Goal: Use online tool/utility: Use online tool/utility

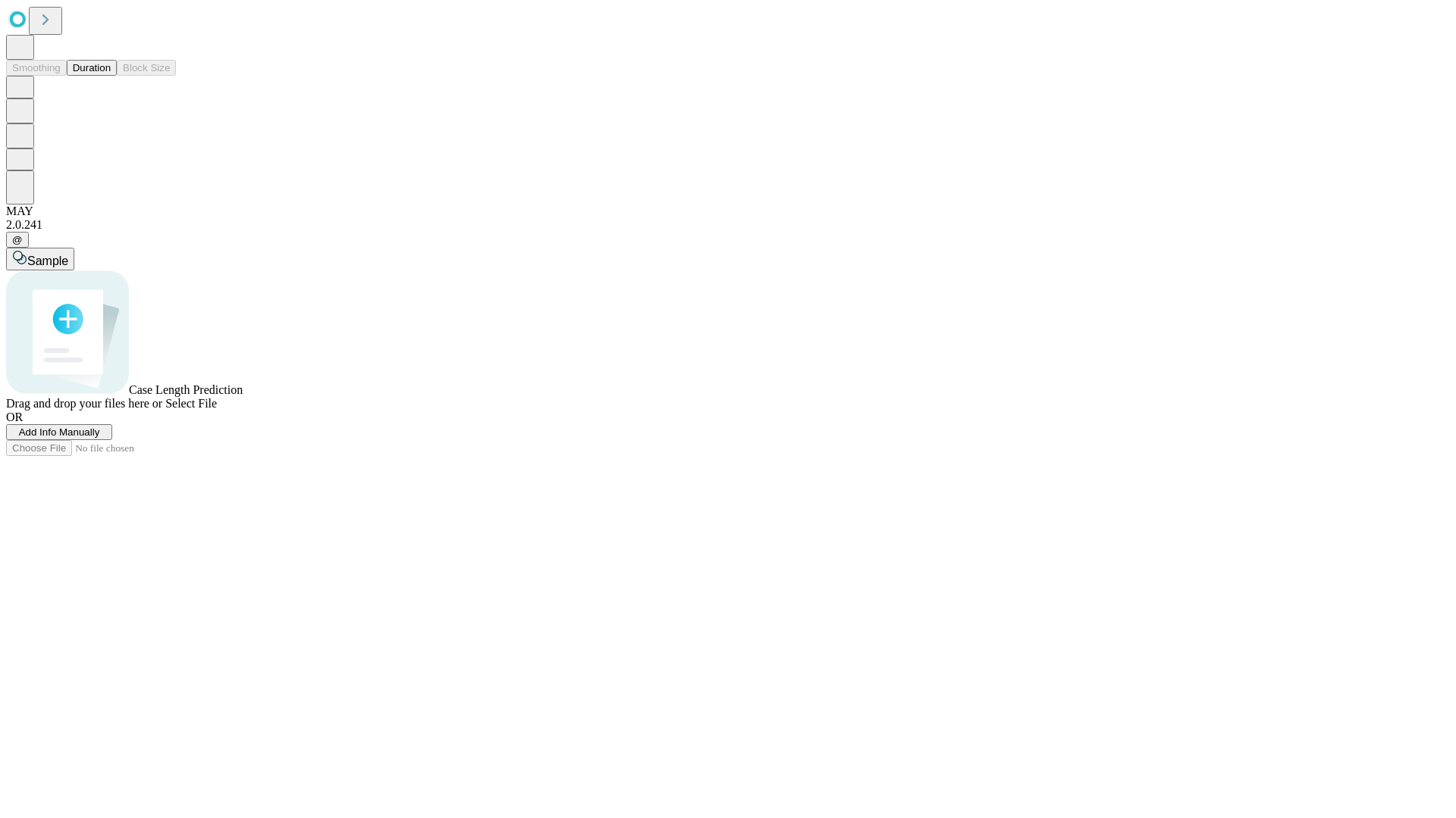
click at [217, 410] on span "Select File" at bounding box center [191, 404] width 51 height 13
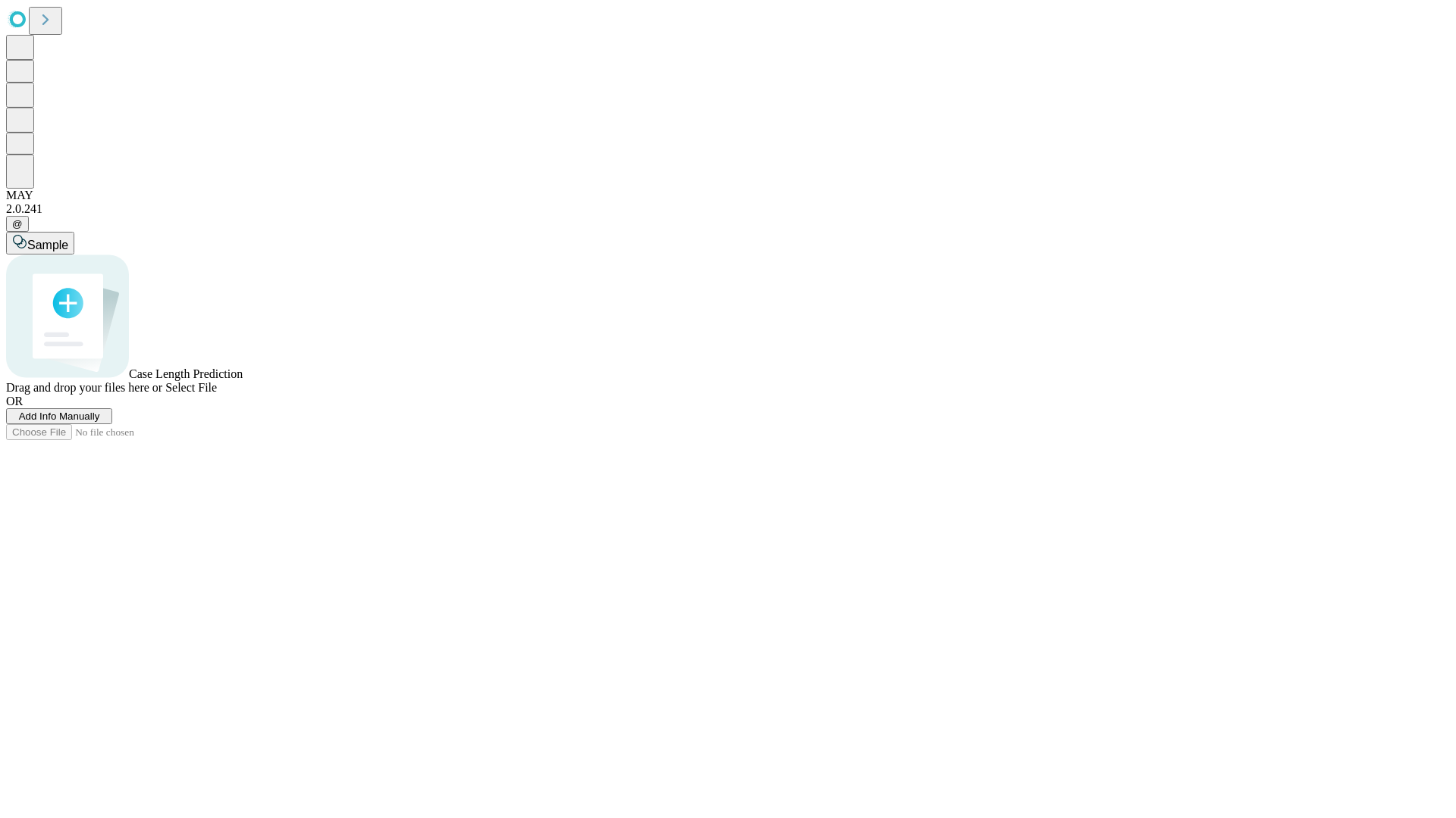
click at [217, 394] on span "Select File" at bounding box center [191, 388] width 51 height 13
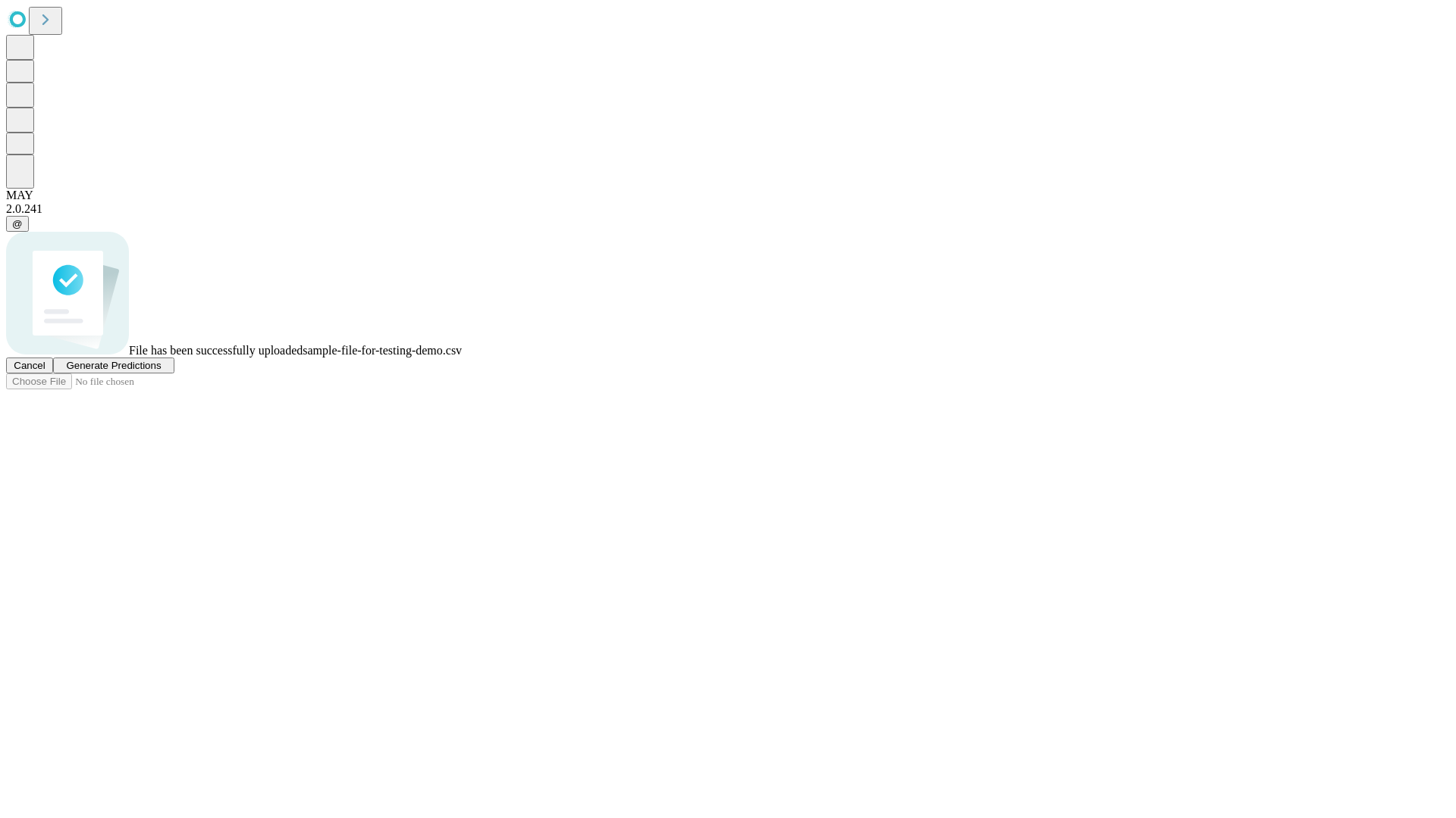
click at [161, 371] on span "Generate Predictions" at bounding box center [114, 366] width 95 height 11
